Goal: Find specific page/section: Find specific page/section

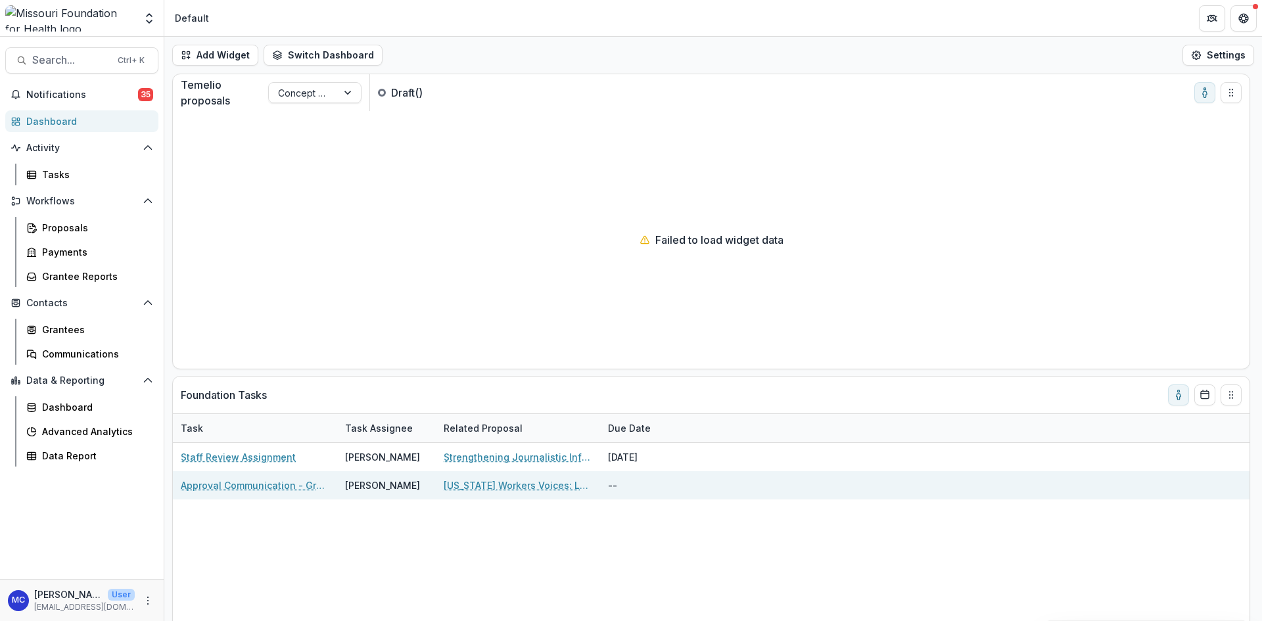
click at [300, 486] on link "Approval Communication - Grant" at bounding box center [255, 485] width 149 height 14
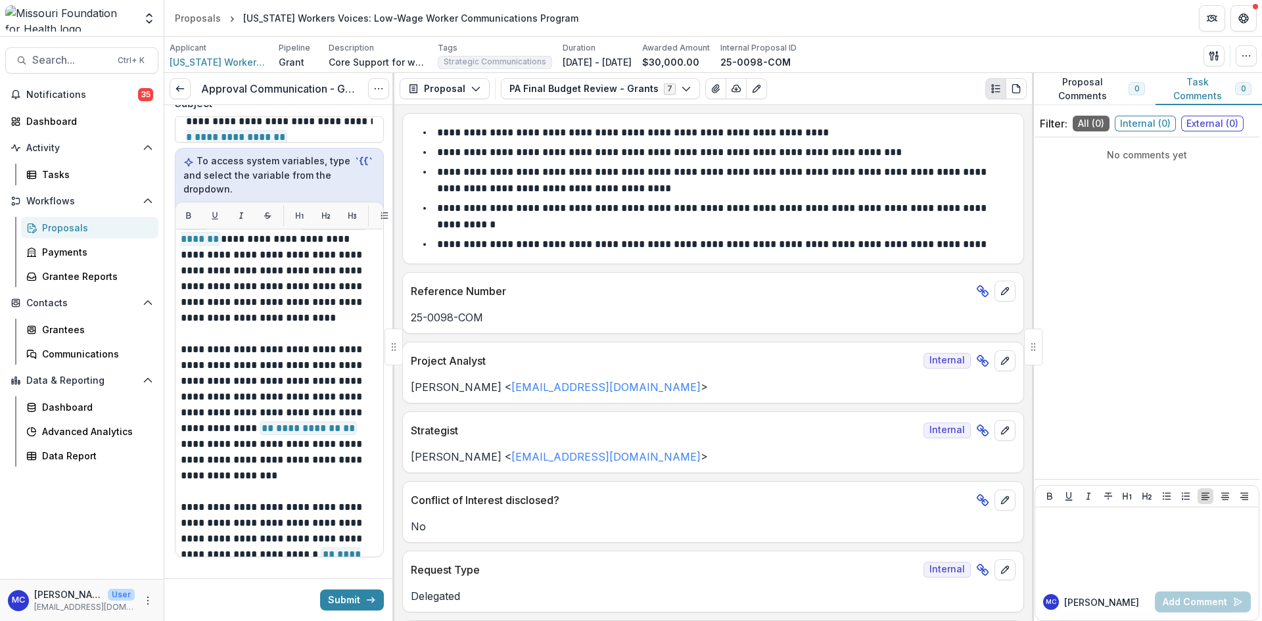
scroll to position [59, 0]
